Goal: Task Accomplishment & Management: Manage account settings

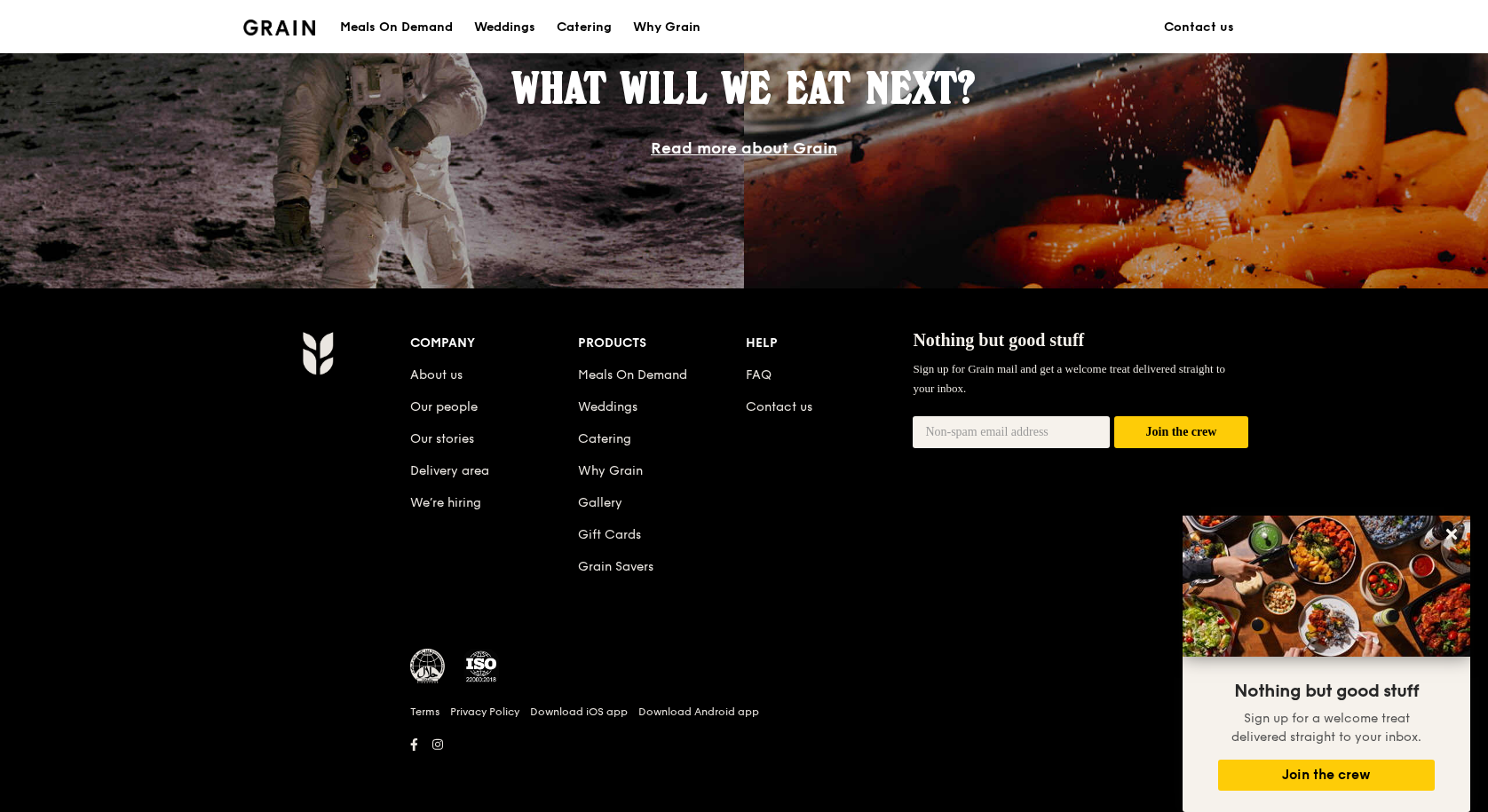
scroll to position [1605, 0]
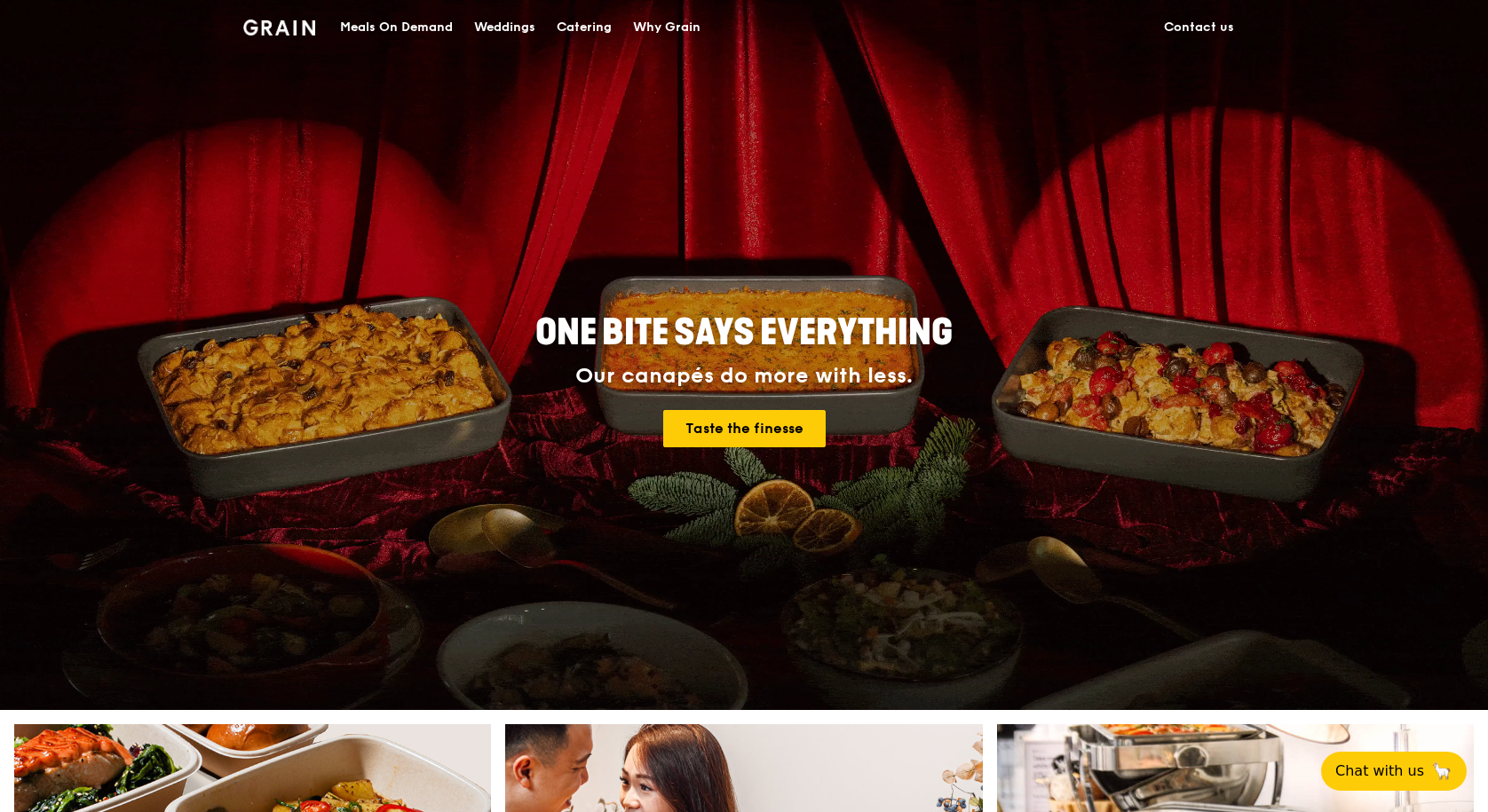
click at [1197, 376] on div "ONE BITE SAYS EVERYTHING Our canapés do more with less. Taste the finesse" at bounding box center [744, 381] width 994 height 657
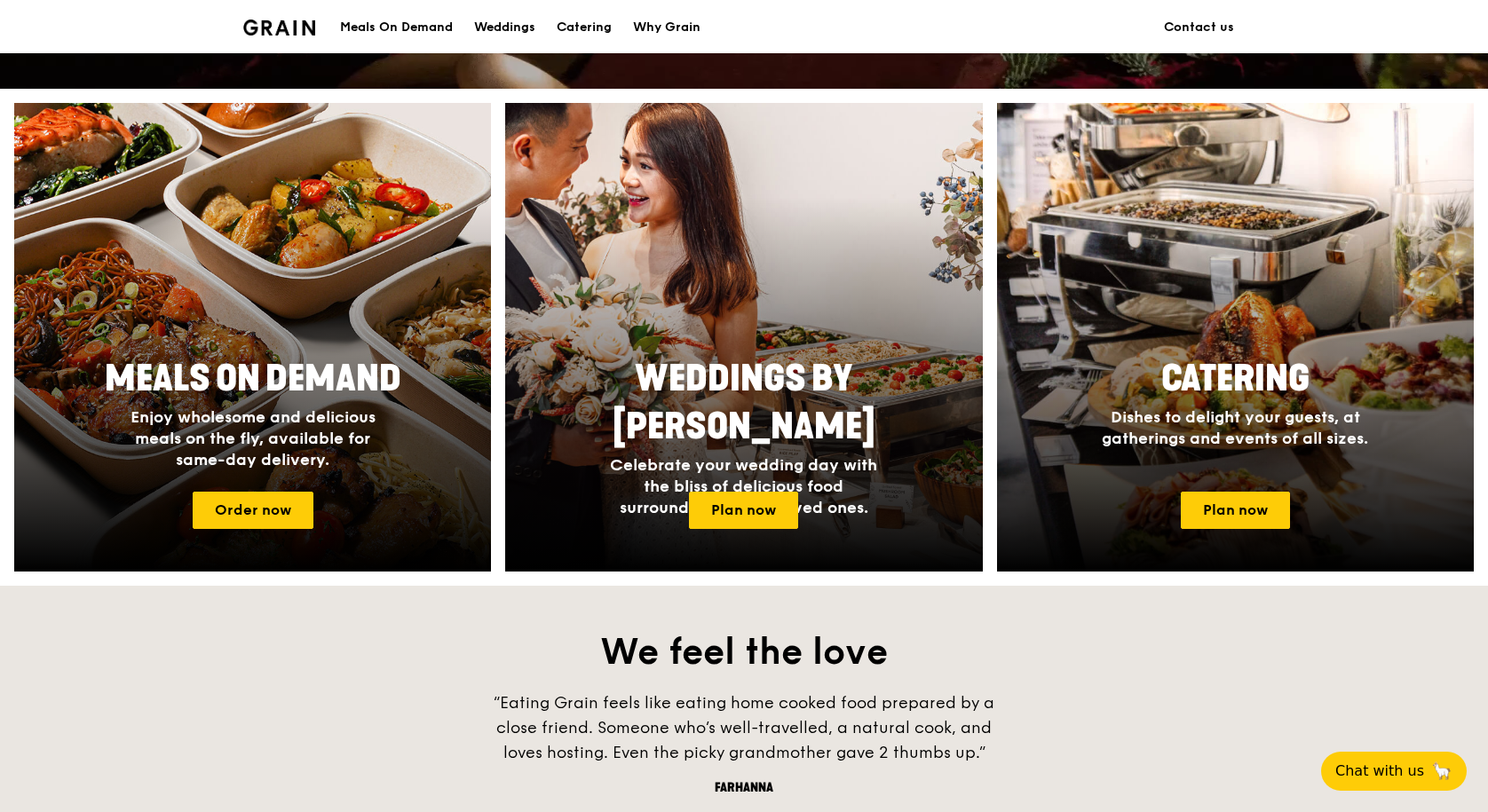
scroll to position [1420, 0]
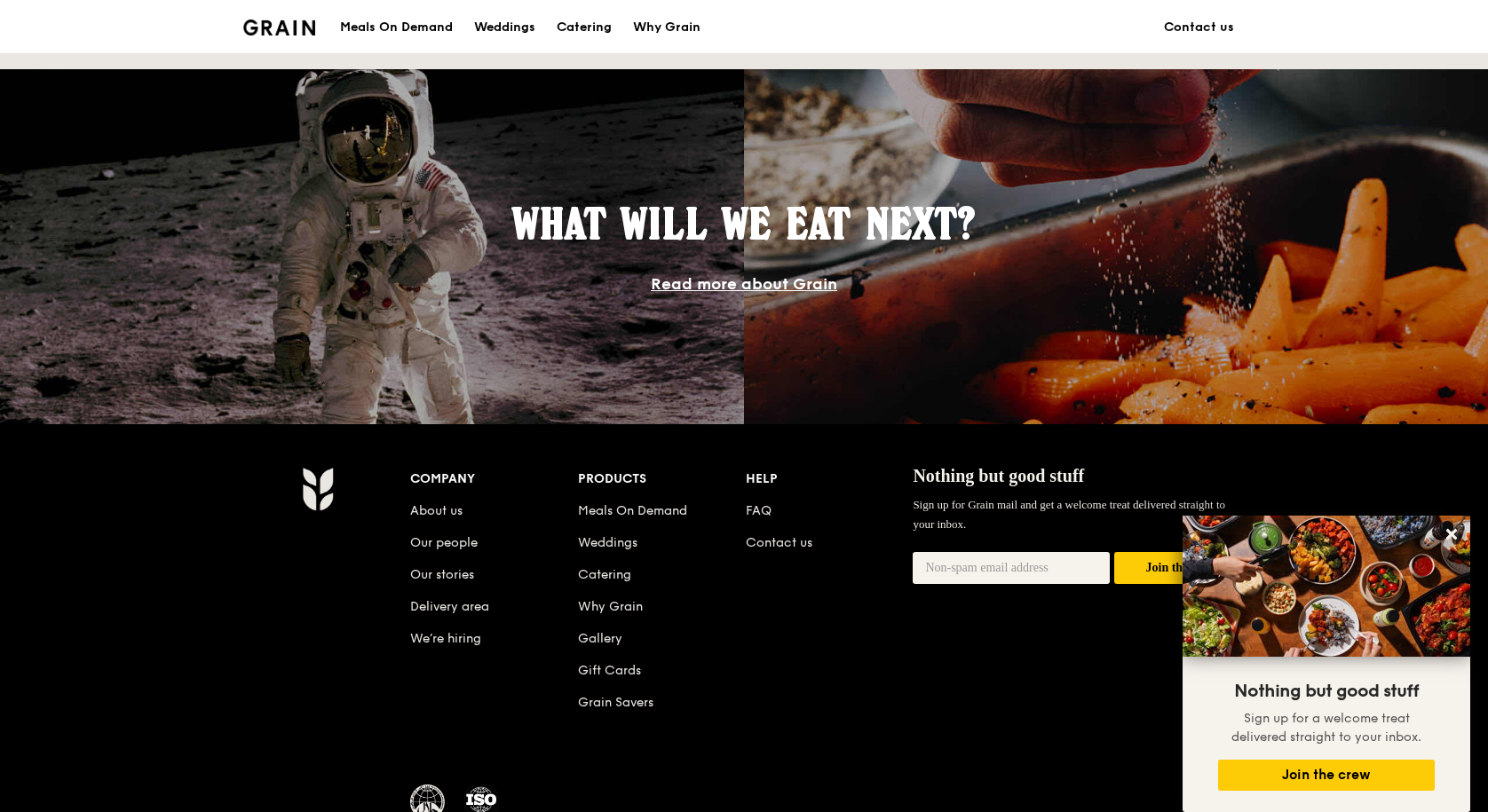
click at [895, 652] on div "Company About us Our people Our stories Delivery area We’re hiring Products Mea…" at bounding box center [828, 604] width 838 height 275
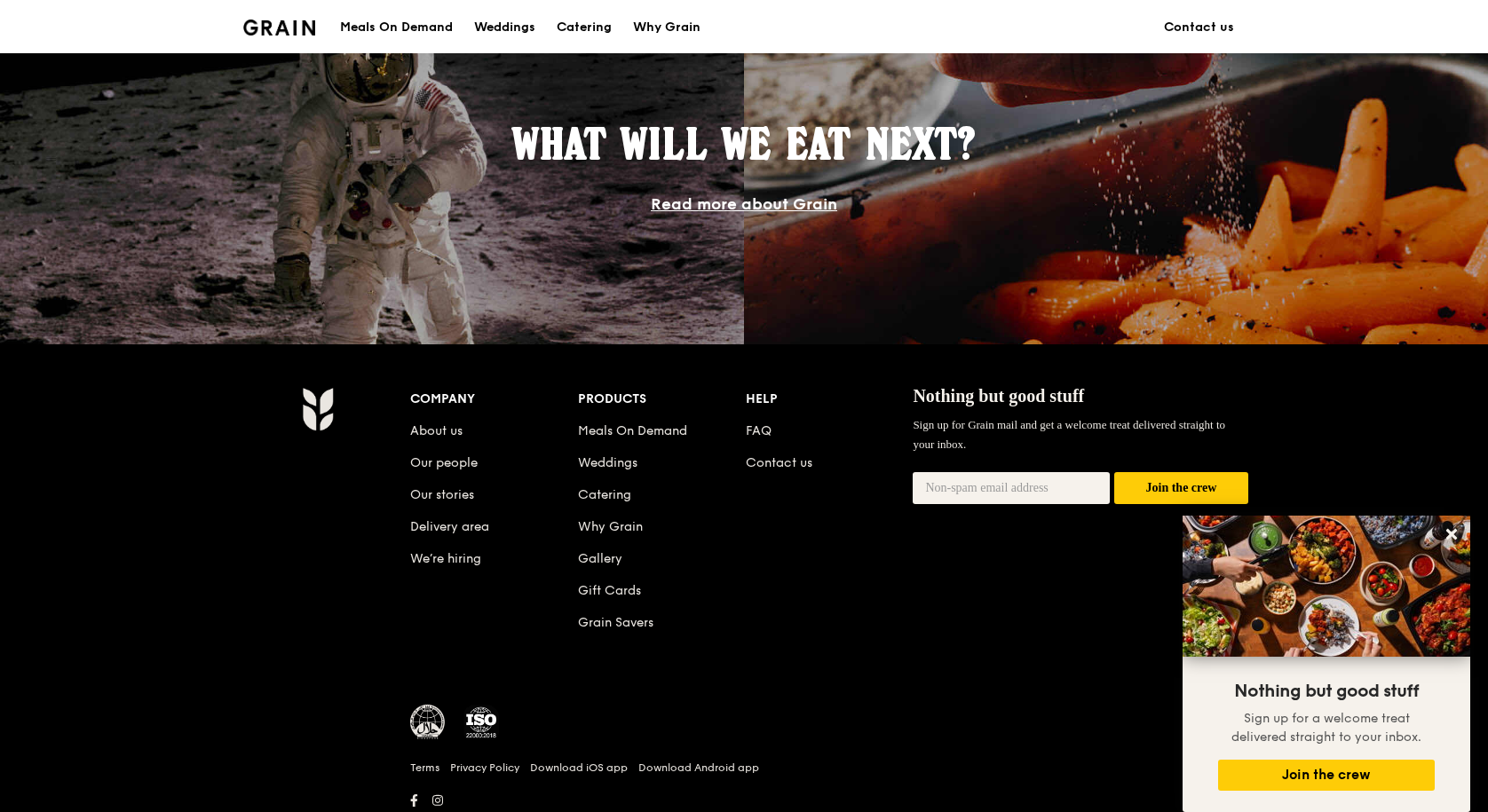
scroll to position [1557, 0]
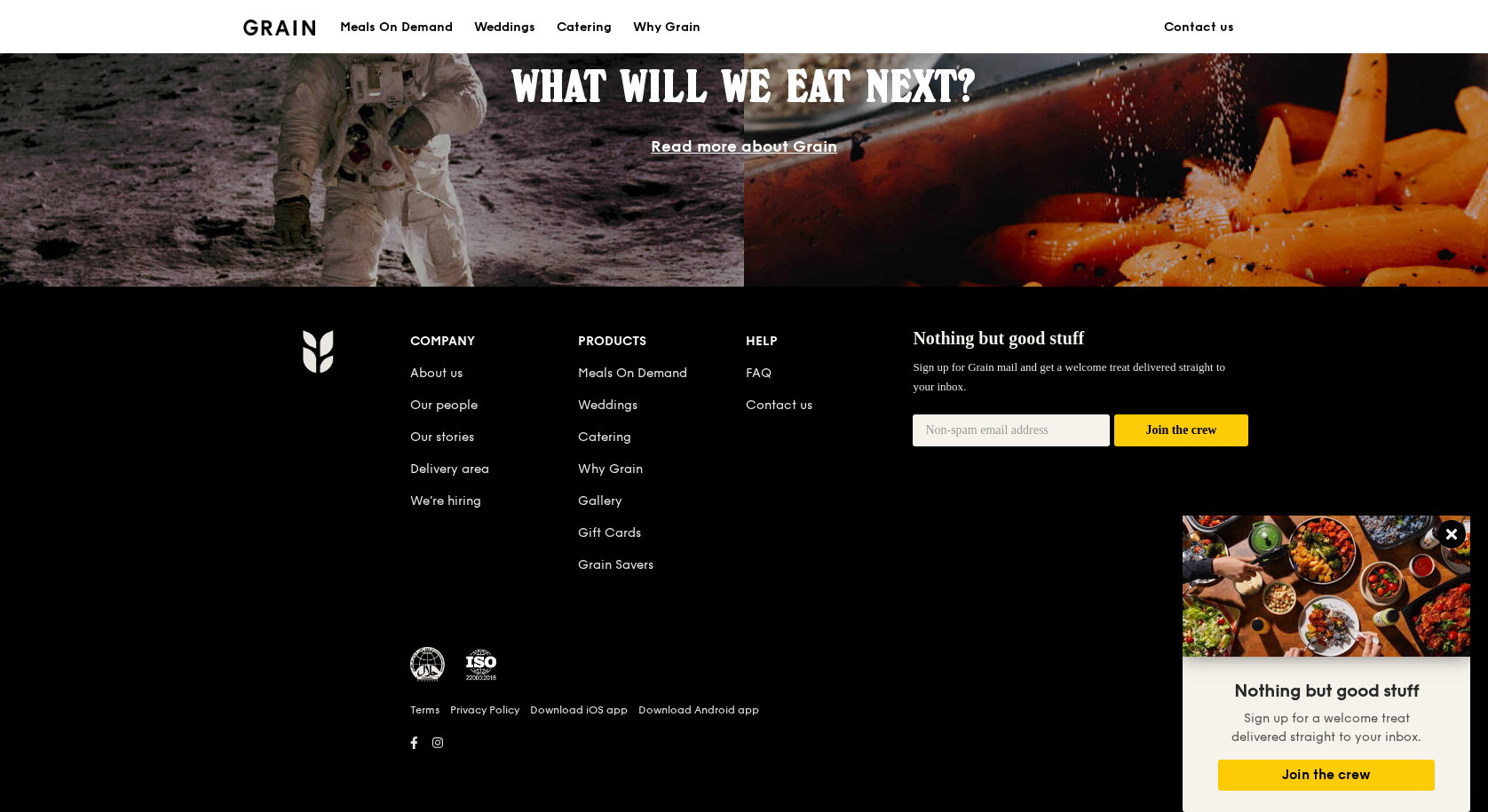
click at [1449, 530] on icon at bounding box center [1451, 534] width 16 height 16
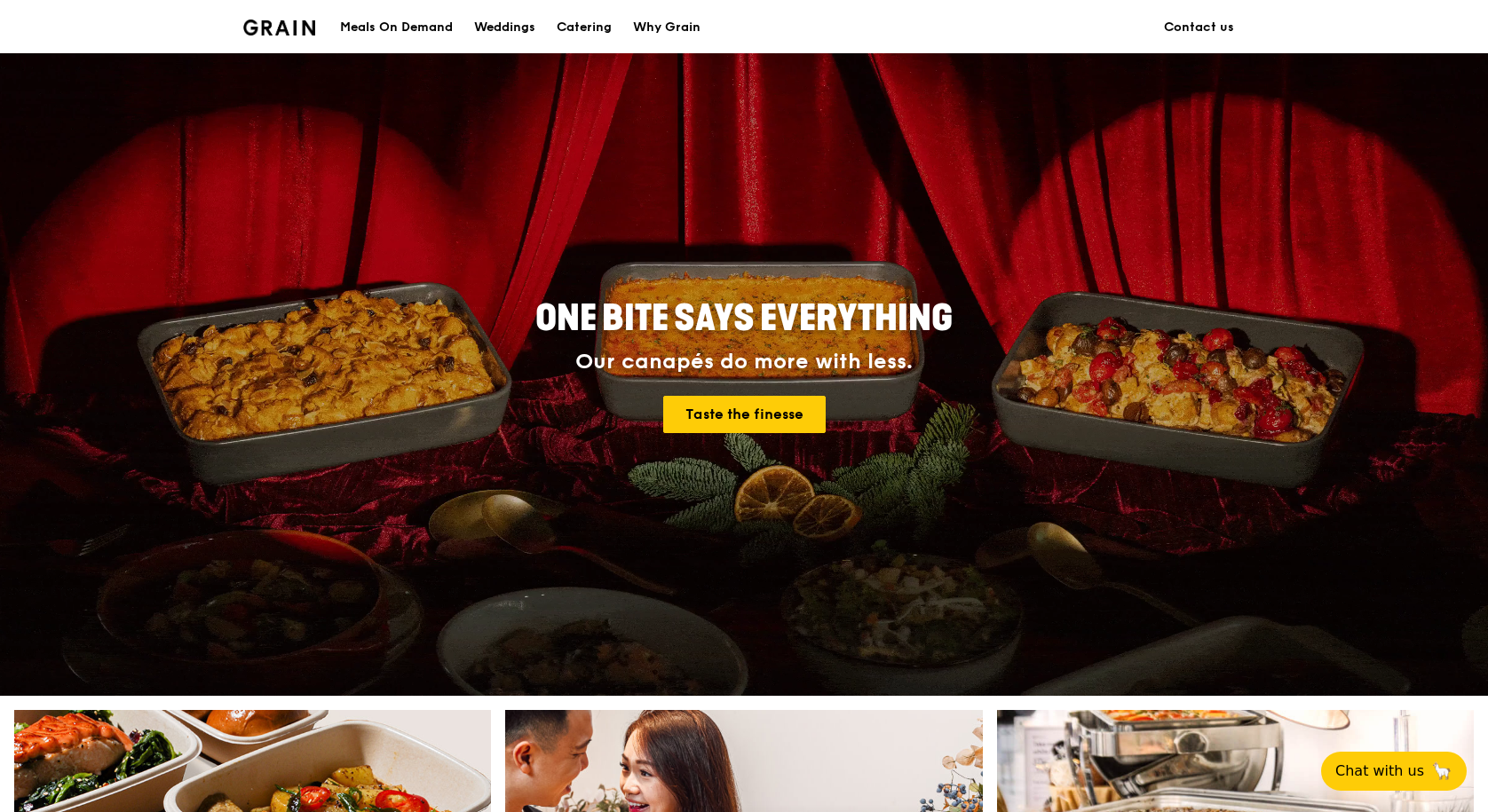
scroll to position [0, 0]
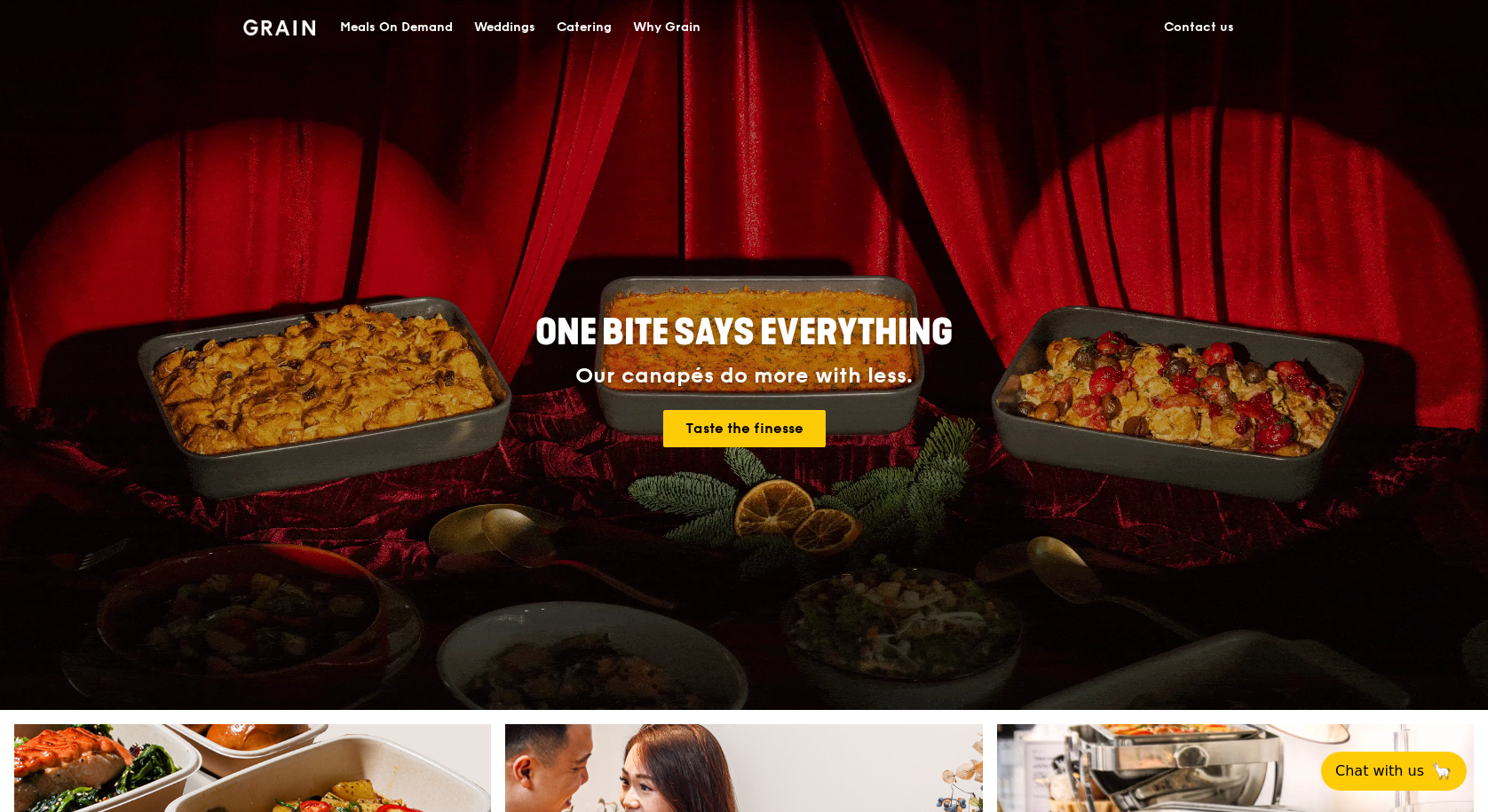
click at [280, 24] on img at bounding box center [278, 27] width 71 height 16
click at [1209, 27] on link "Contact us" at bounding box center [1198, 28] width 92 height 53
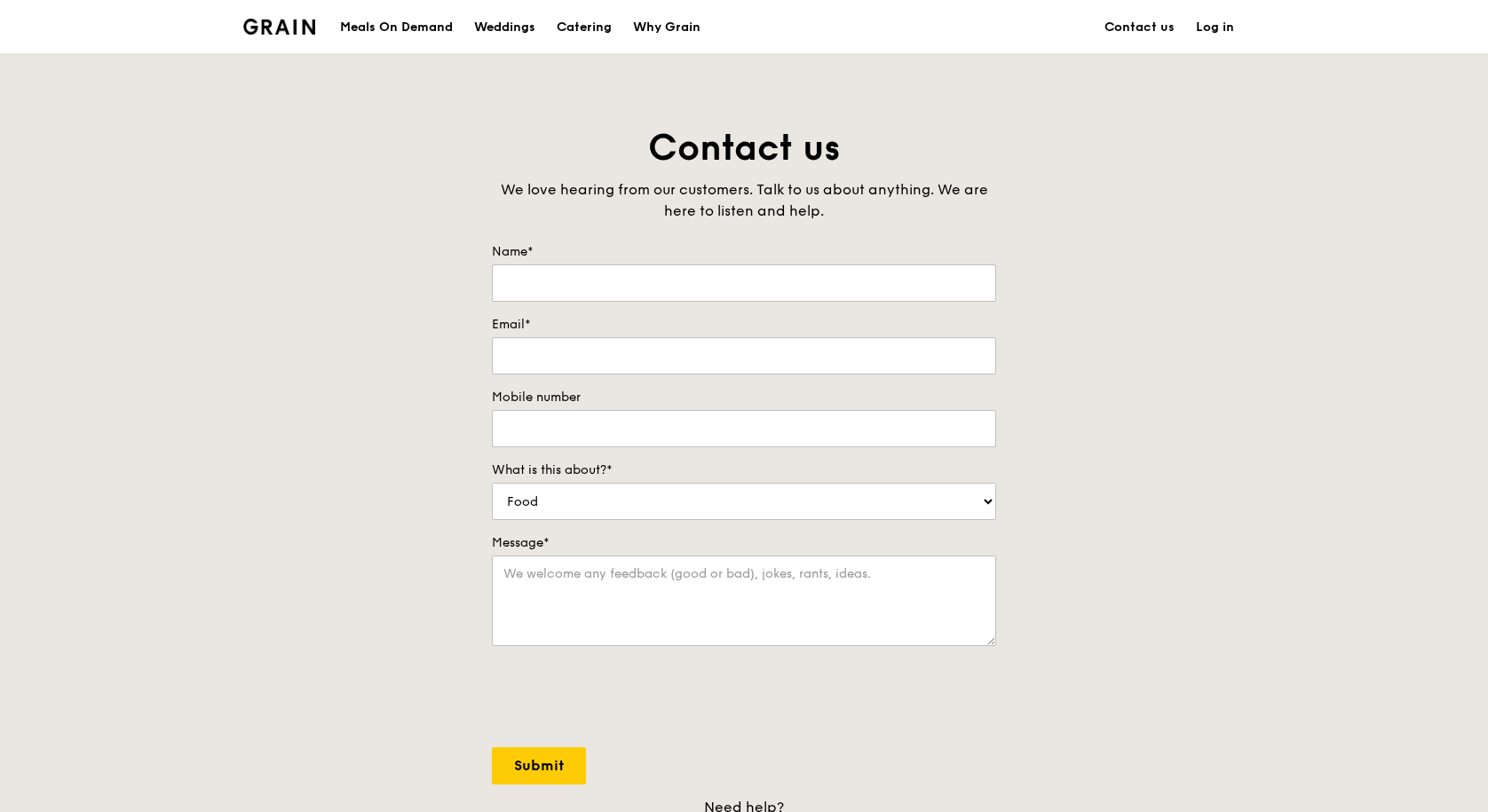
click at [1212, 29] on link "Log in" at bounding box center [1214, 28] width 59 height 53
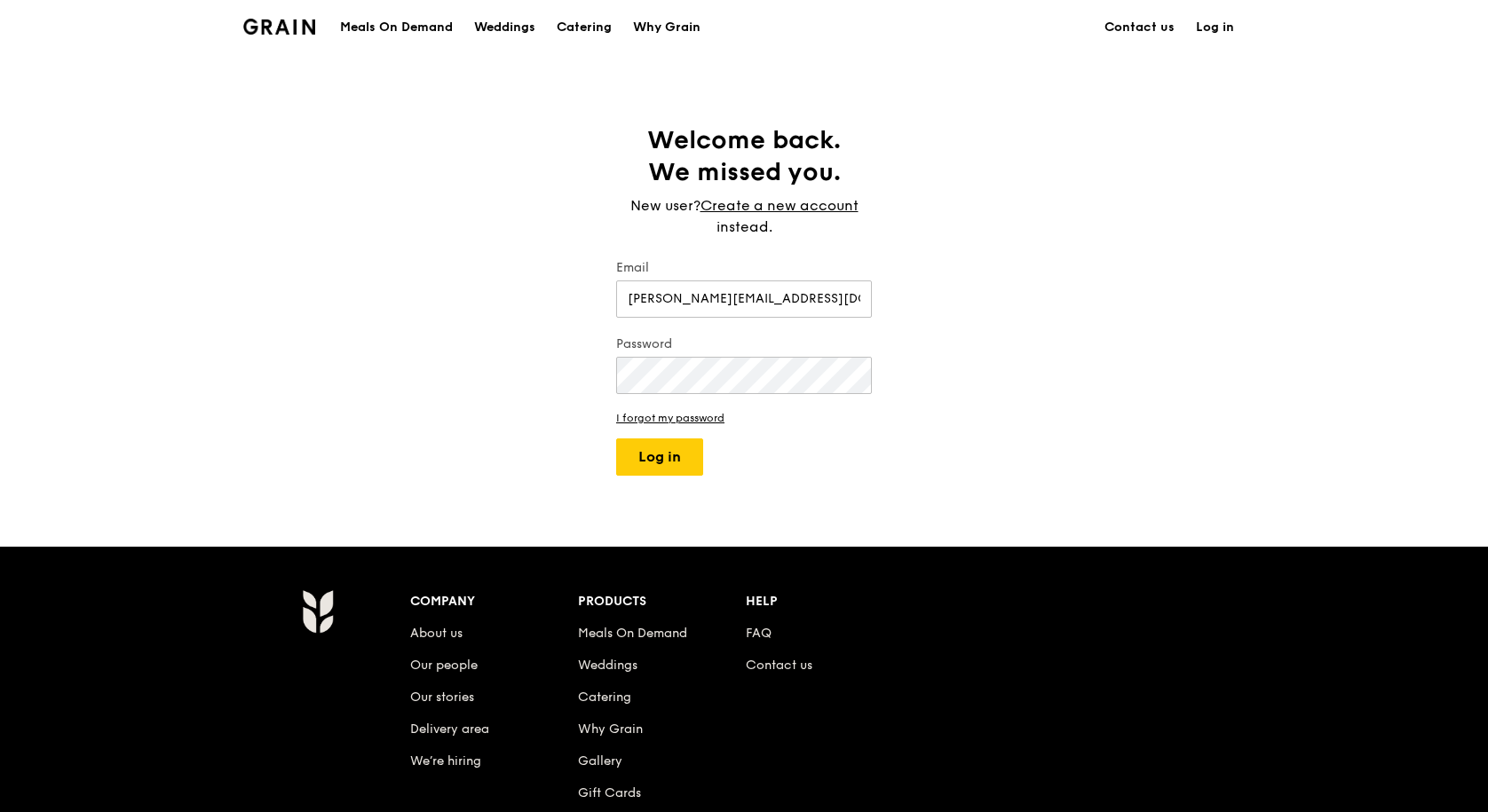
type input "helene.teo@nespresso.com"
click at [672, 452] on button "Log in" at bounding box center [659, 457] width 87 height 37
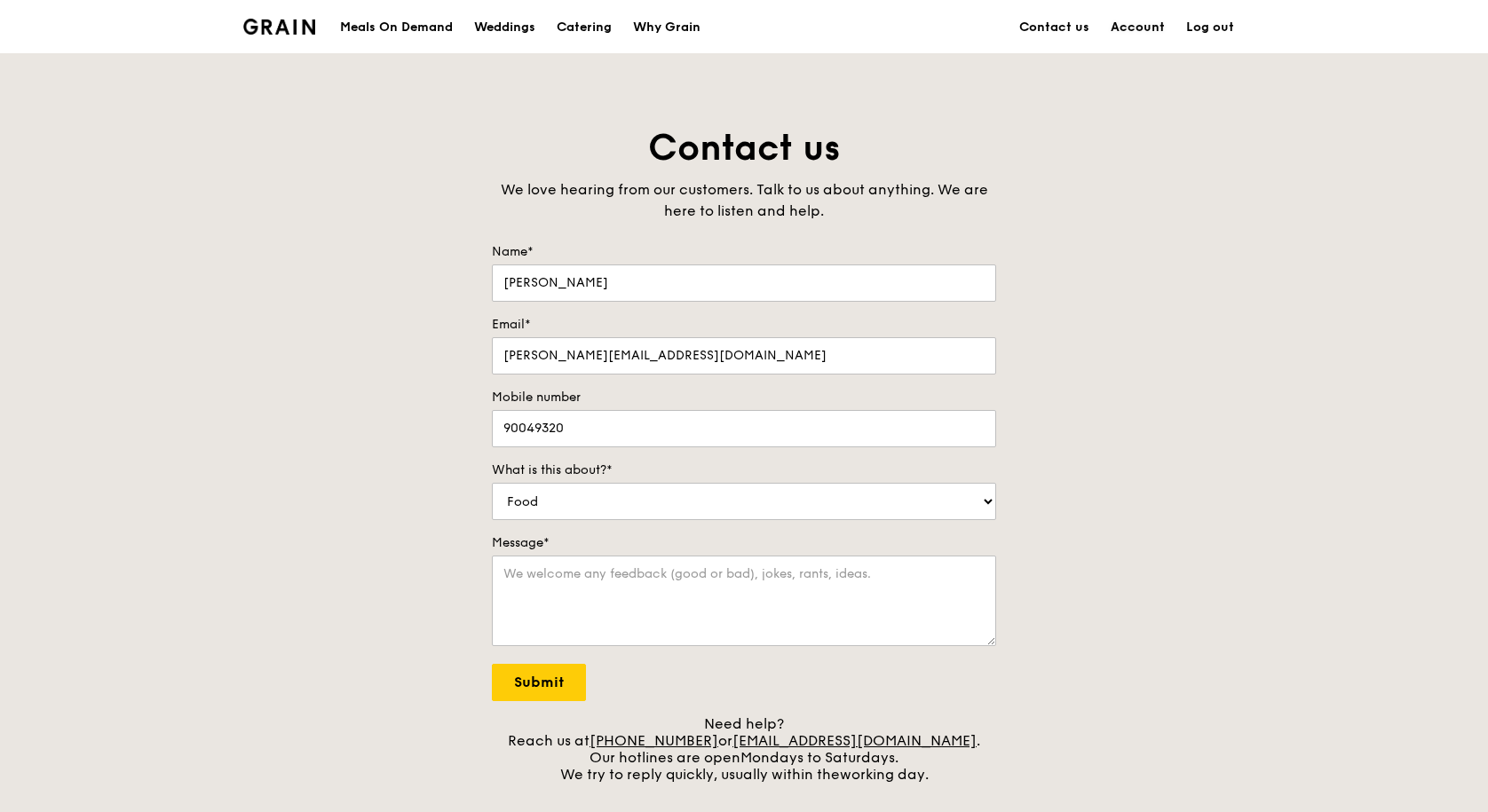
click at [1154, 28] on link "Account" at bounding box center [1137, 28] width 75 height 53
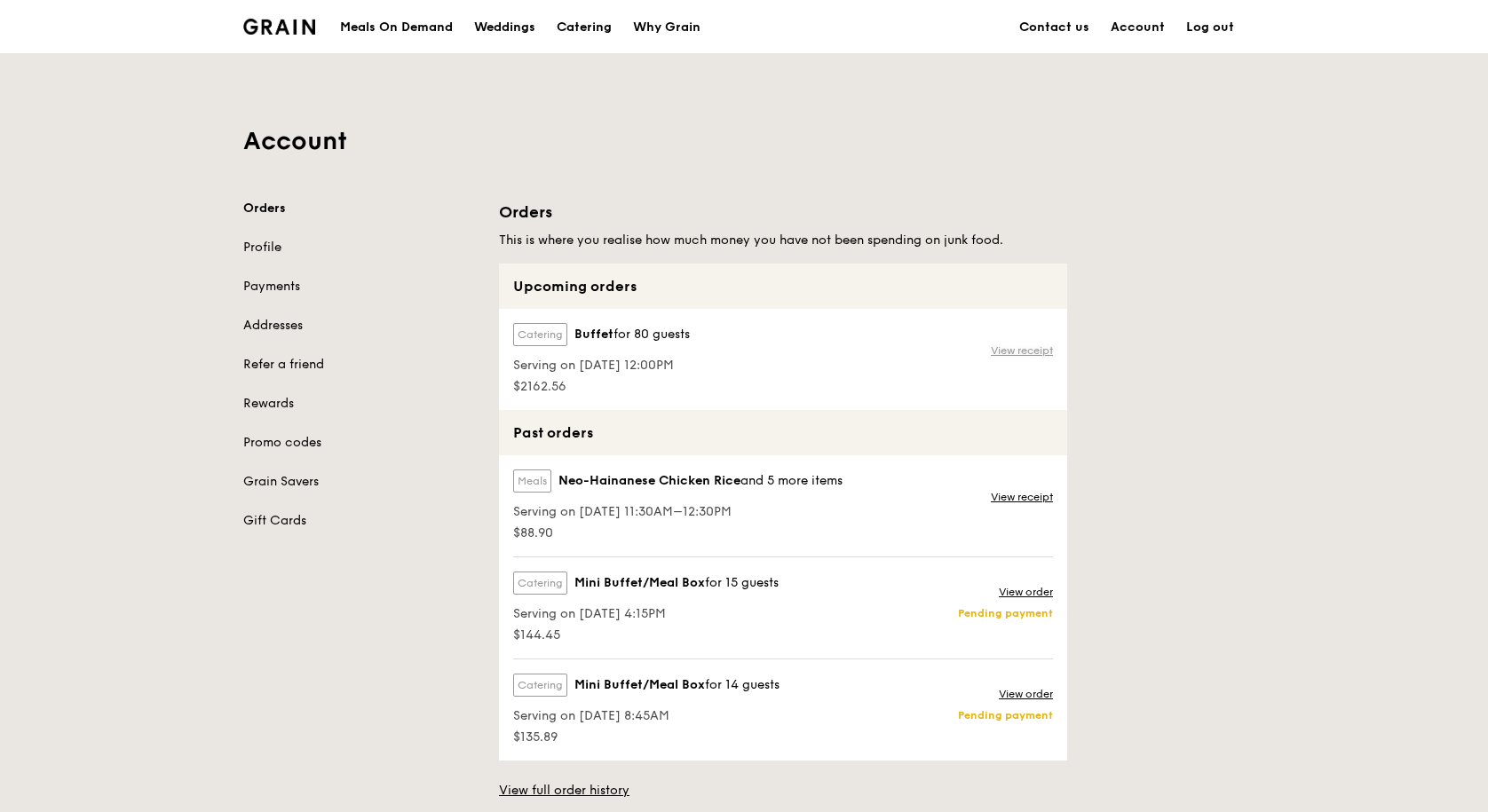
click at [1022, 352] on link "View receipt" at bounding box center [1021, 350] width 62 height 14
click at [1235, 23] on link "Log out" at bounding box center [1210, 28] width 70 height 53
